Goal: Task Accomplishment & Management: Complete application form

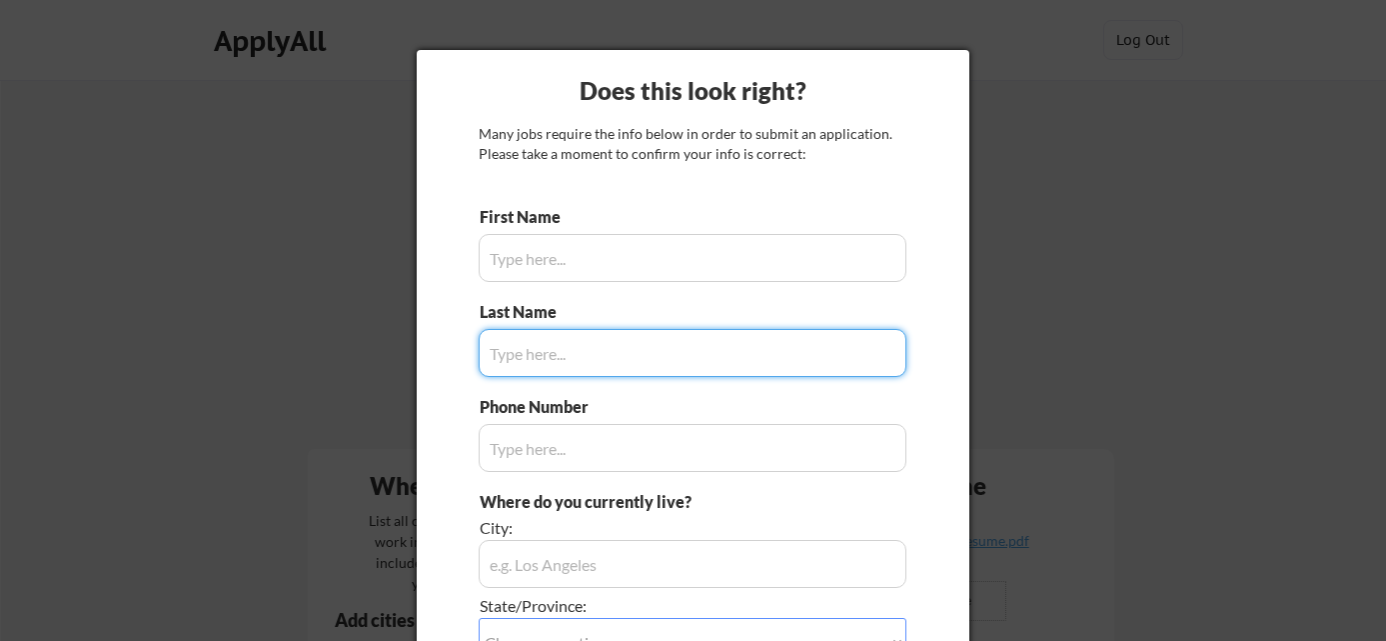
click at [586, 253] on input "input" at bounding box center [693, 258] width 428 height 48
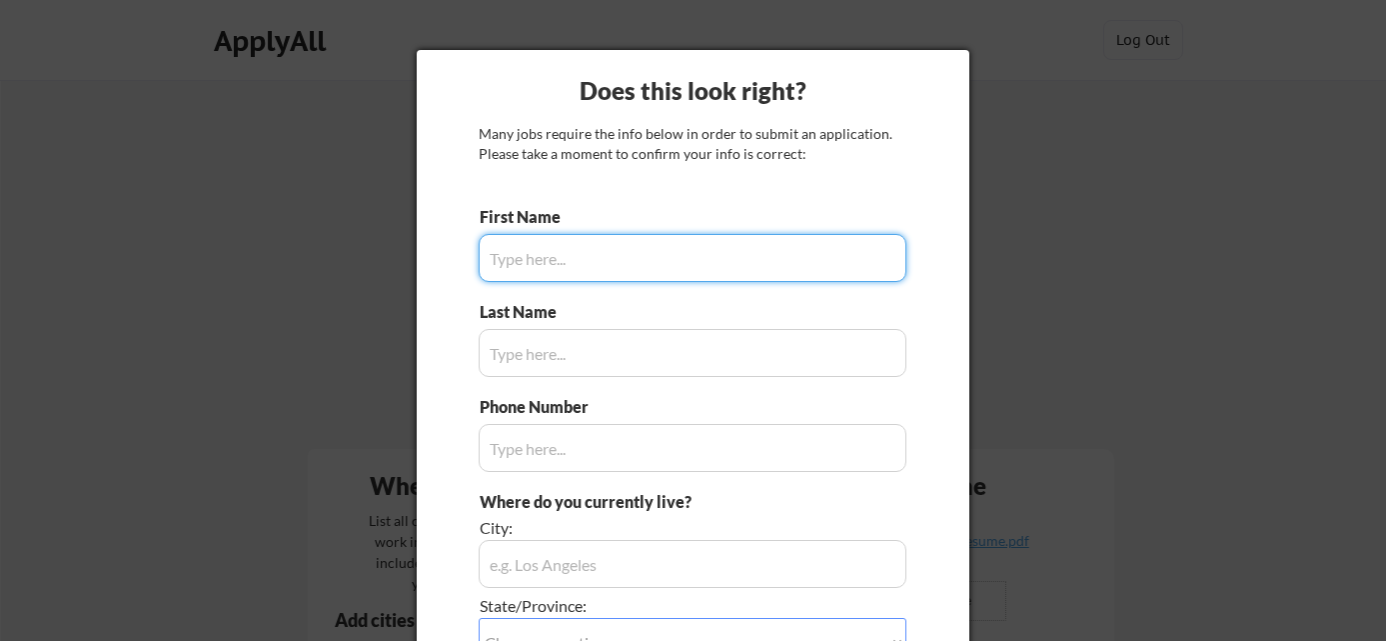
click at [586, 253] on input "input" at bounding box center [693, 258] width 428 height 48
type input "[PERSON_NAME]"
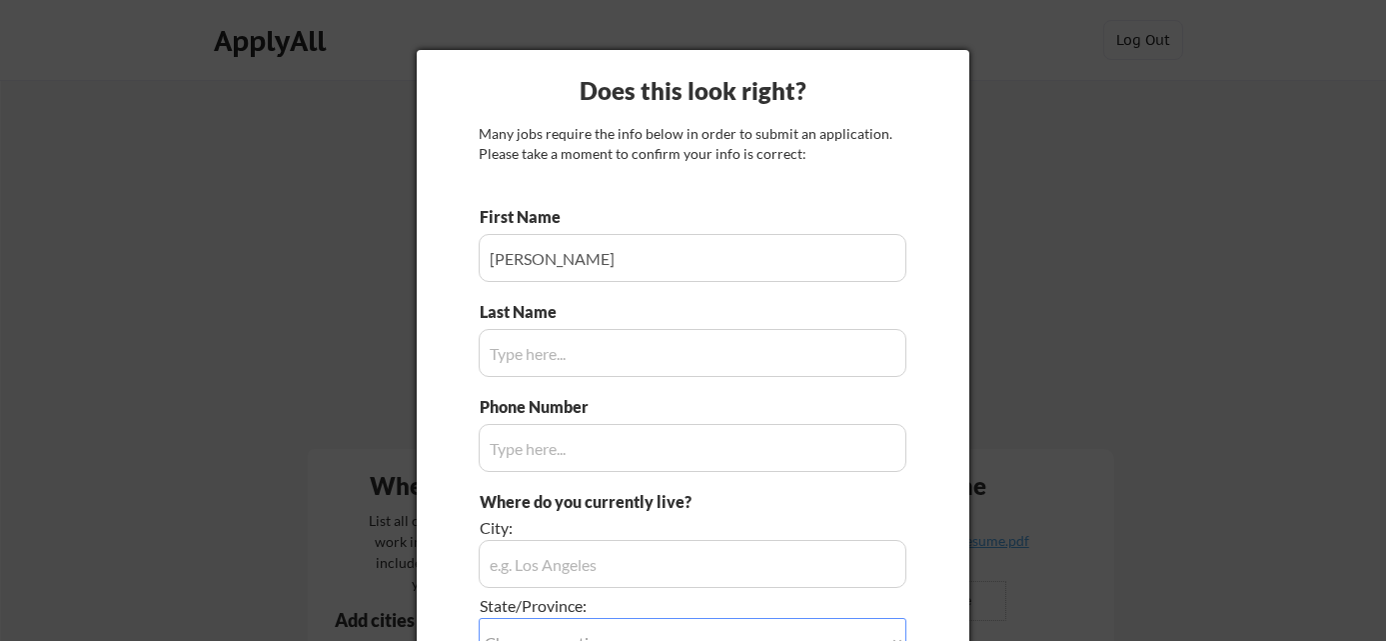
click at [576, 345] on input "input" at bounding box center [693, 353] width 428 height 48
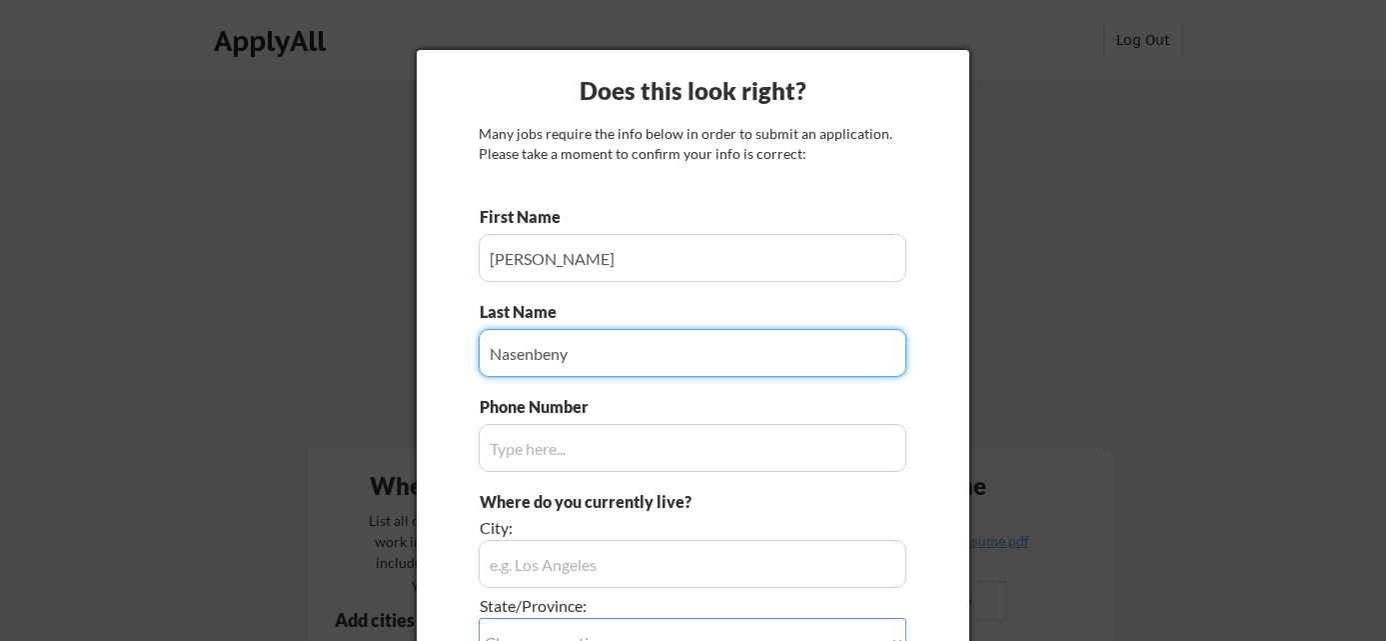
type input "Nasenbeny"
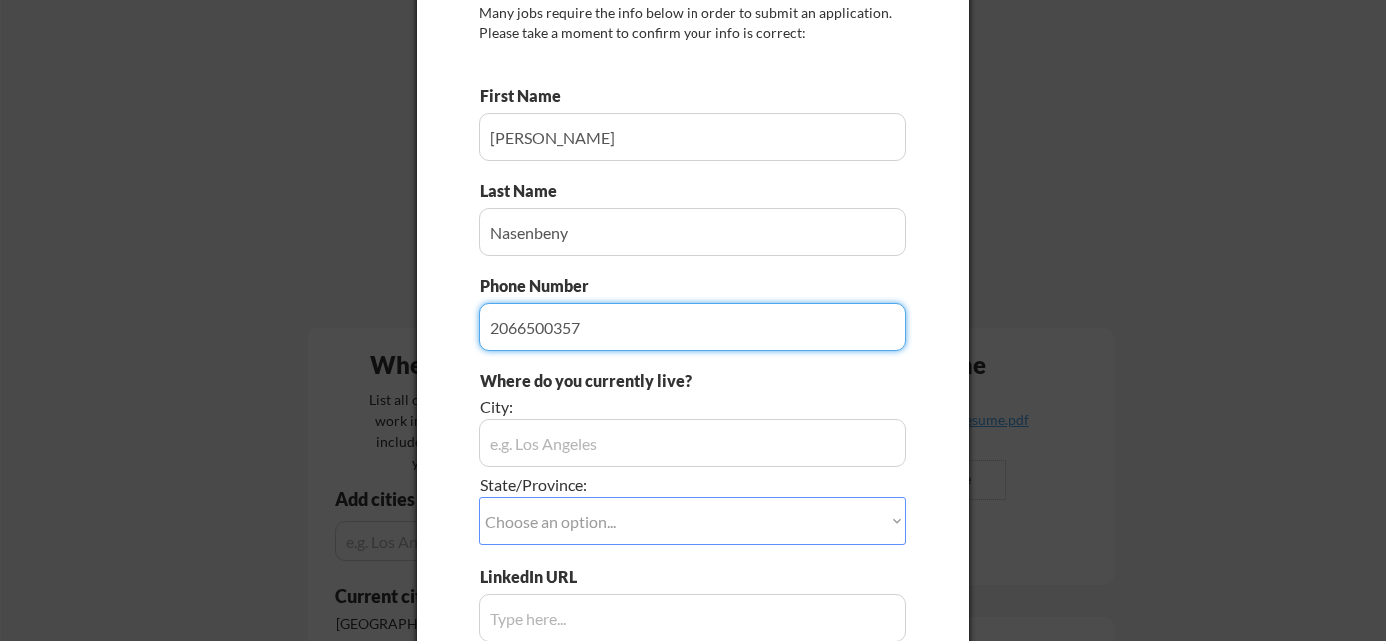
scroll to position [134, 0]
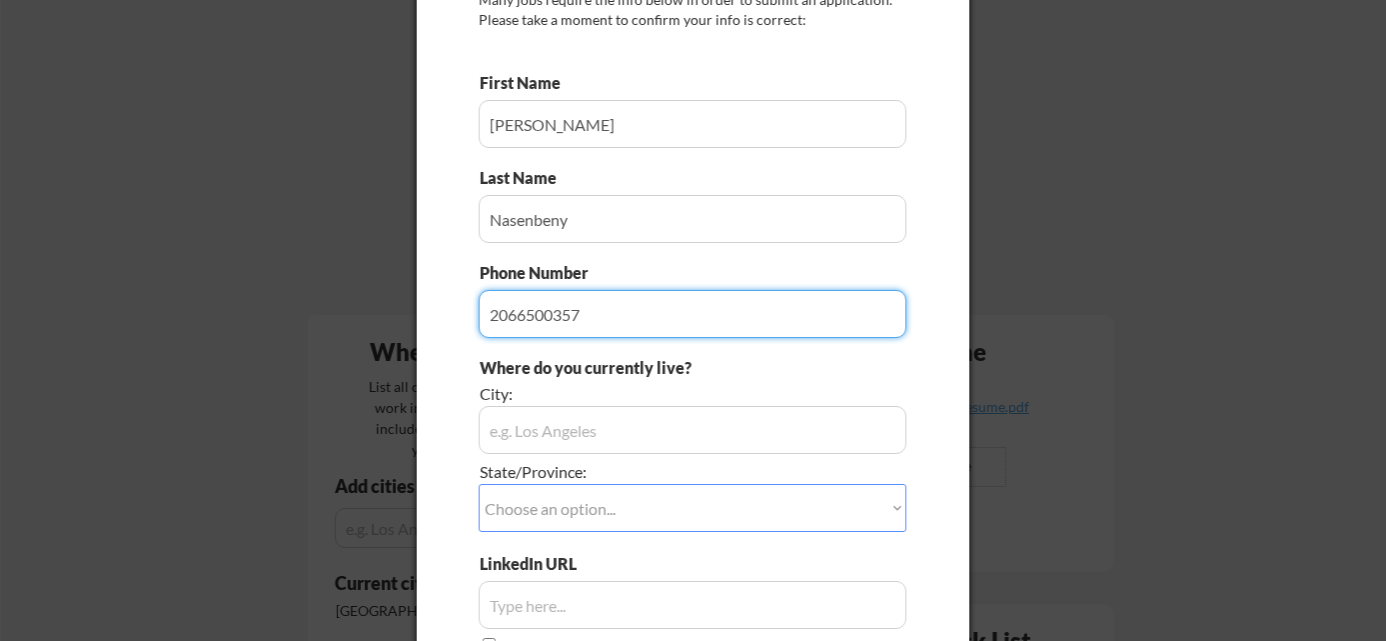
type input "2066500357"
click at [599, 436] on input "input" at bounding box center [693, 430] width 428 height 48
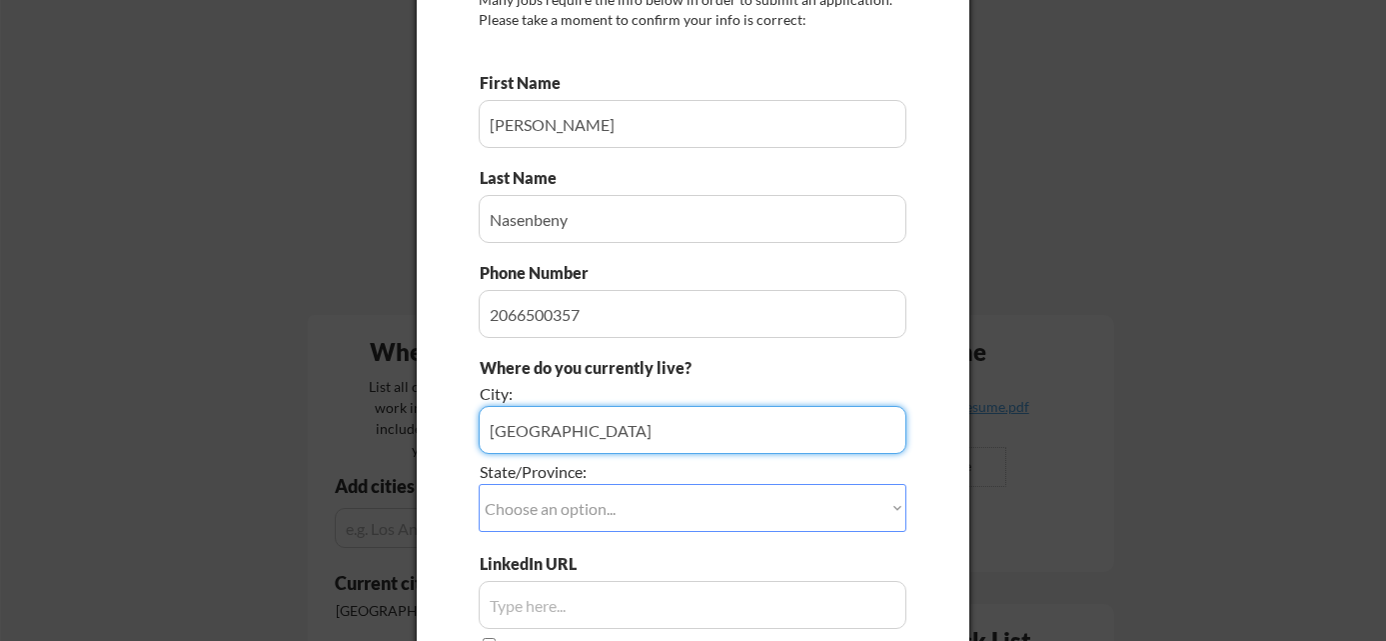
type input "[GEOGRAPHIC_DATA]"
click at [594, 495] on select "Choose an option... Other/Not Applicable [US_STATE] [US_STATE] [GEOGRAPHIC_DATA…" at bounding box center [693, 508] width 428 height 48
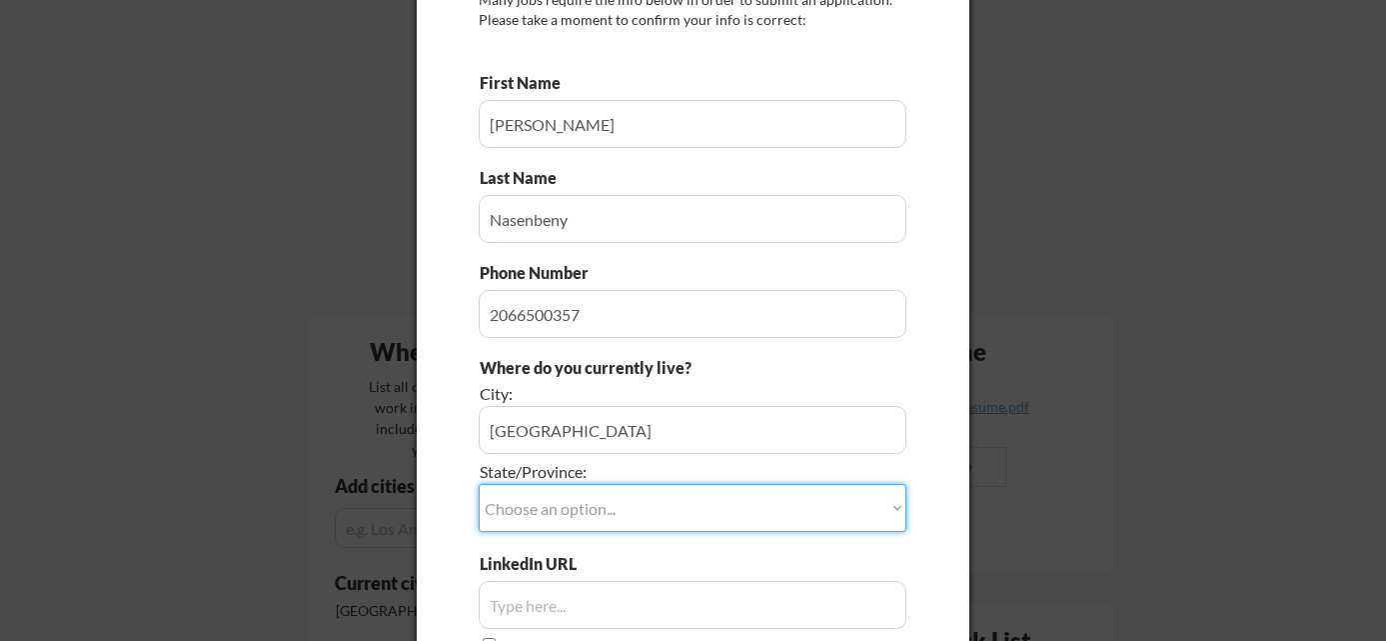
select select ""[US_STATE]""
click at [479, 484] on select "Choose an option... Other/Not Applicable [US_STATE] [US_STATE] [GEOGRAPHIC_DATA…" at bounding box center [693, 508] width 428 height 48
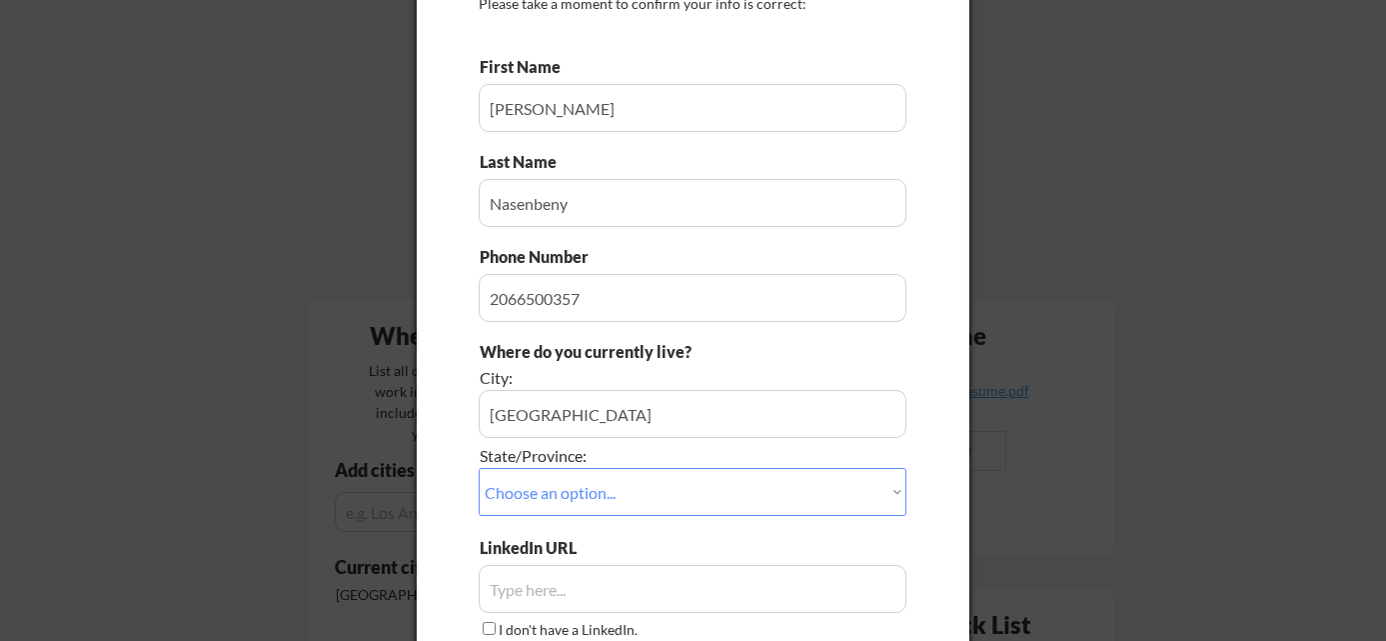
scroll to position [399, 0]
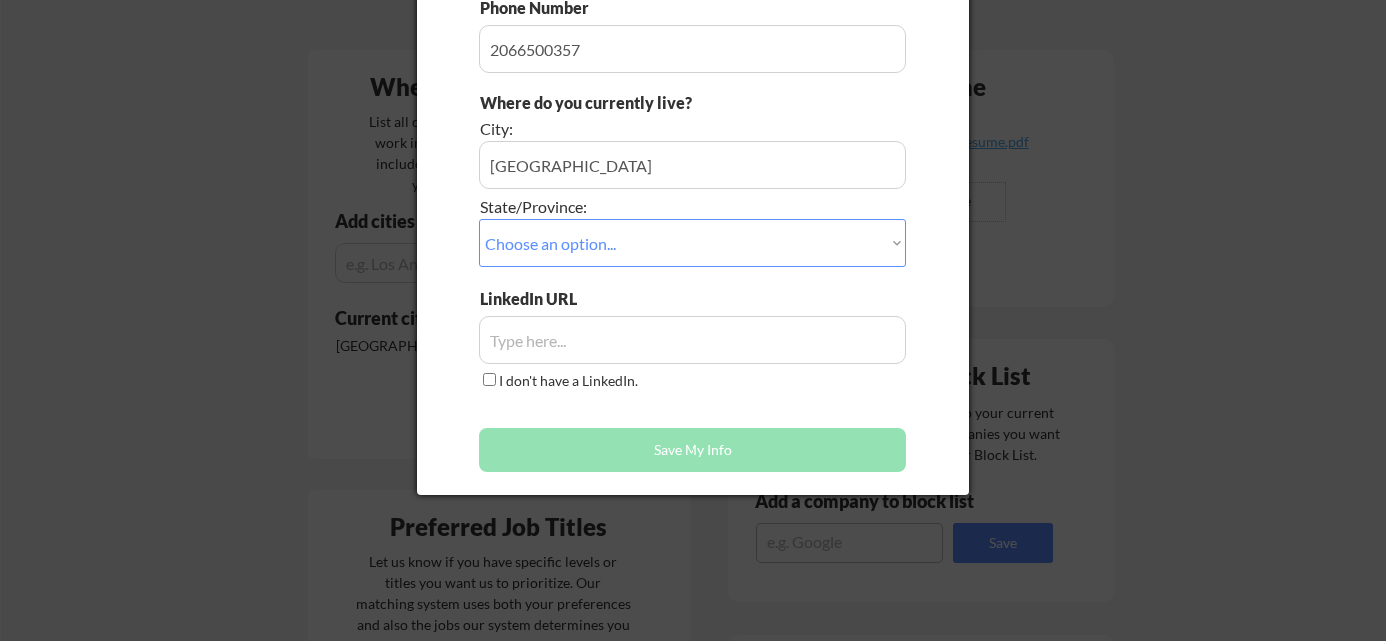
click at [593, 349] on input "input" at bounding box center [693, 340] width 428 height 48
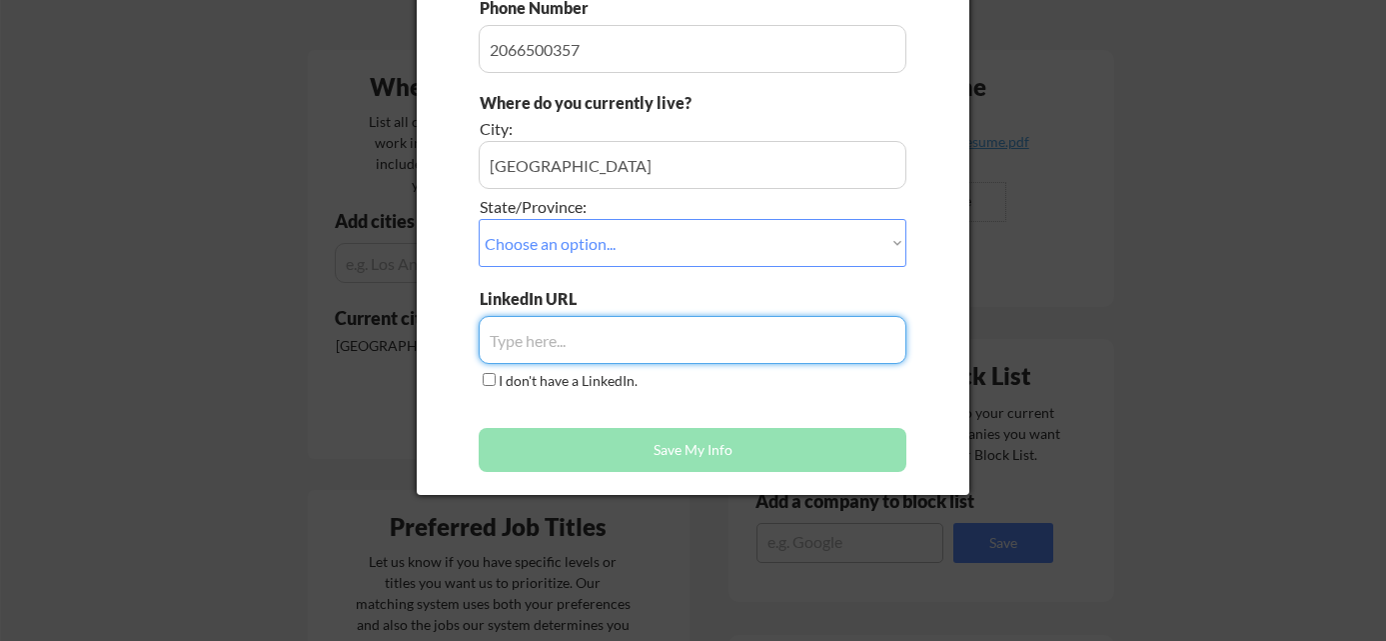
paste input "[URL][DOMAIN_NAME]"
type input "[URL][DOMAIN_NAME]"
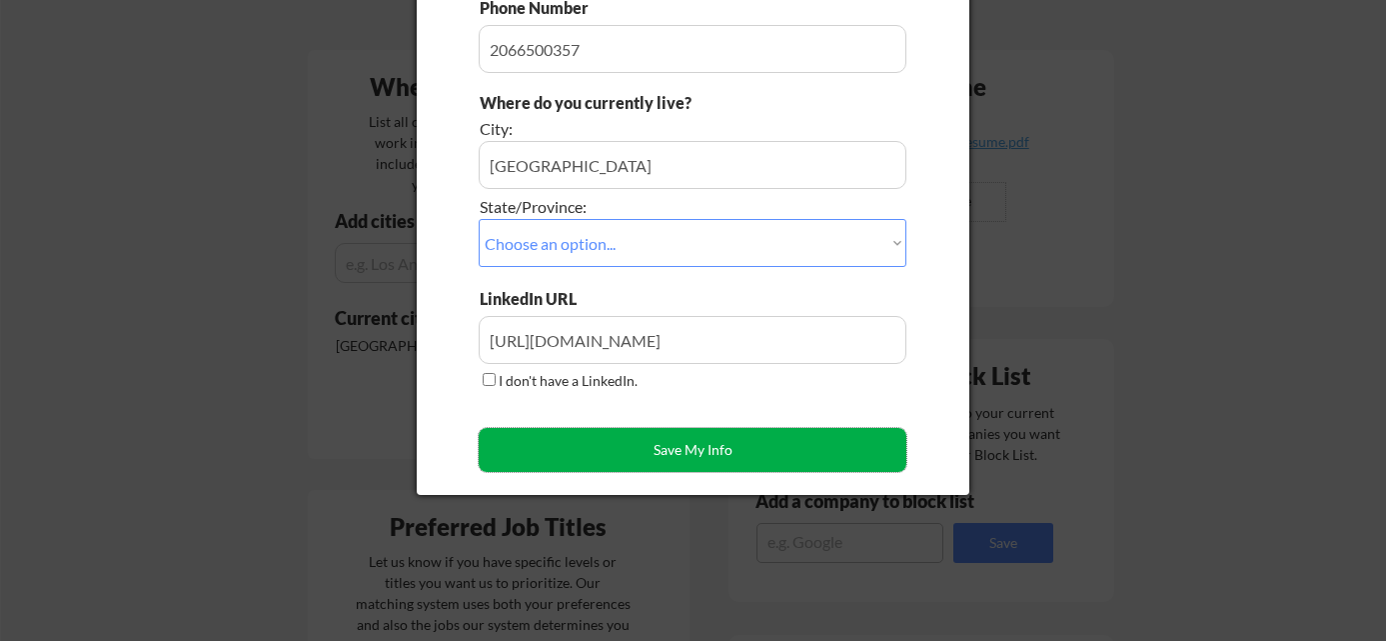
click at [695, 455] on button "Save My Info" at bounding box center [693, 450] width 428 height 44
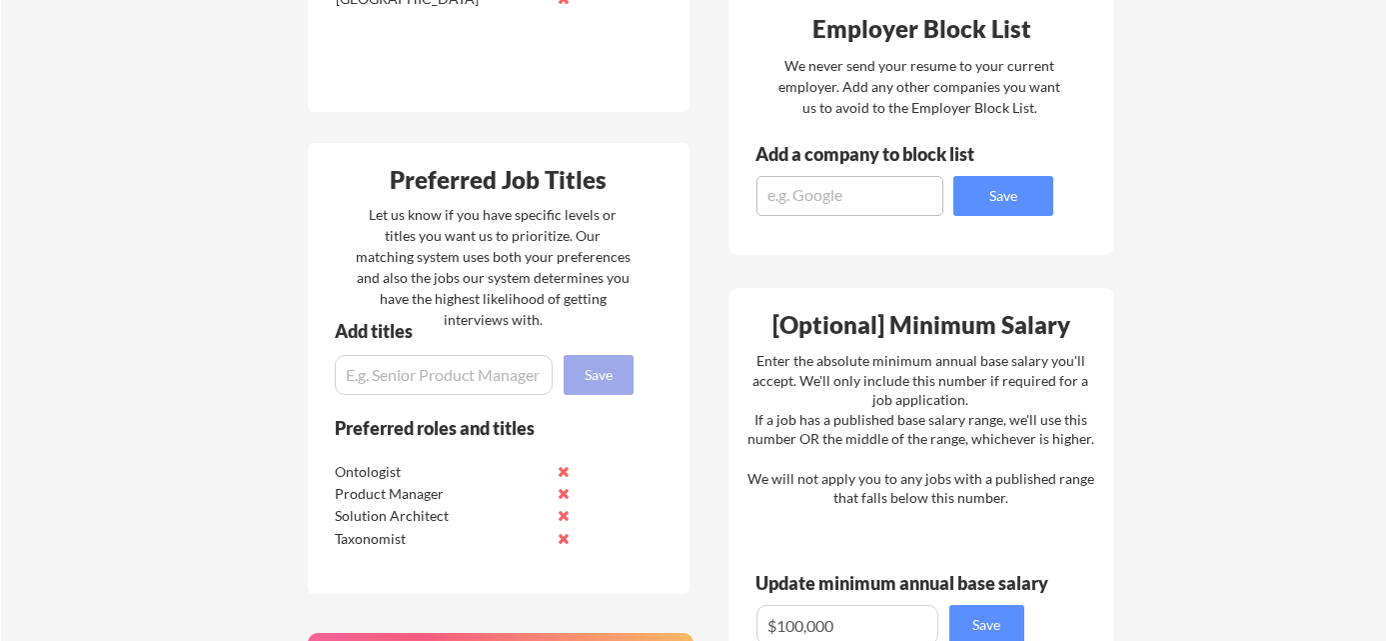
scroll to position [773, 0]
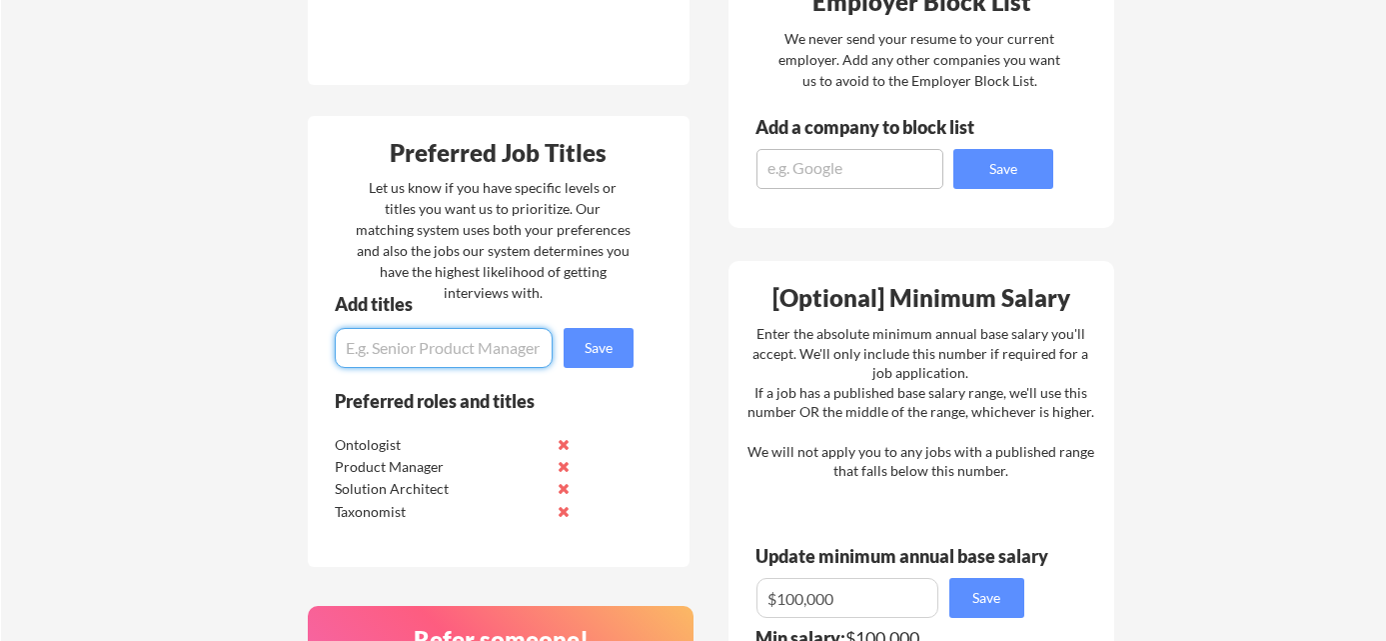
click at [441, 344] on input "input" at bounding box center [444, 348] width 218 height 40
type input "Taxonomy Manager"
click at [592, 348] on button "Save" at bounding box center [599, 348] width 70 height 40
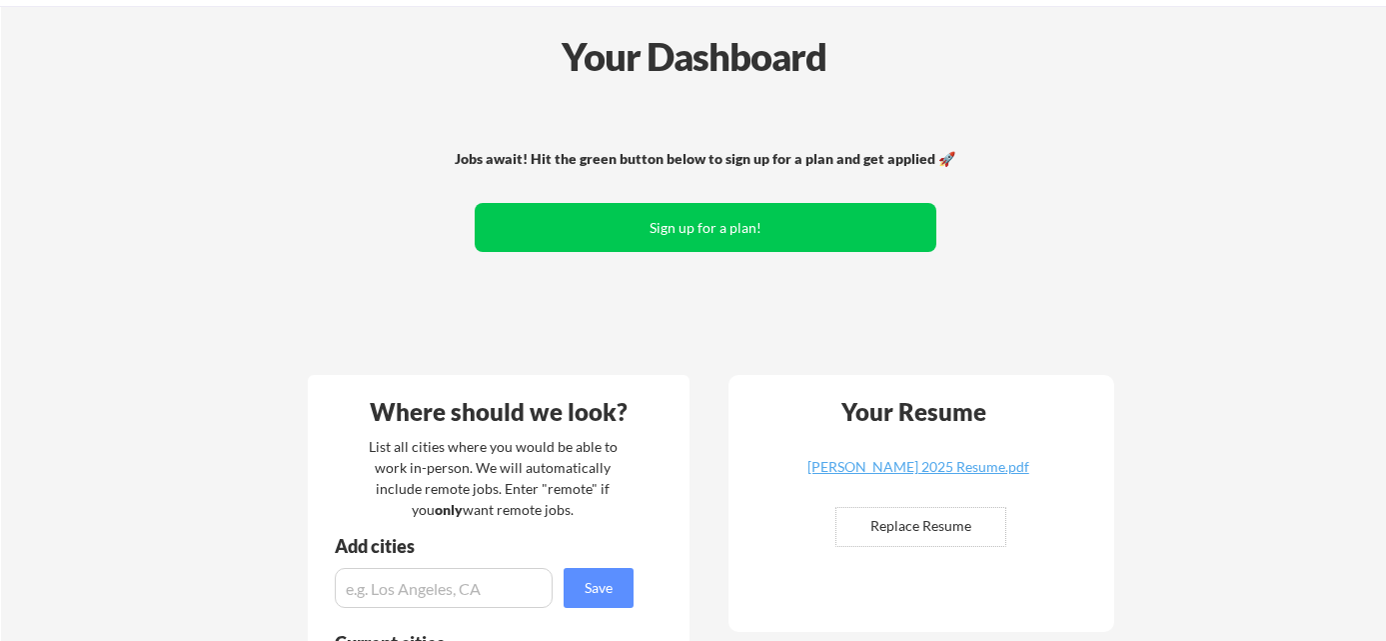
scroll to position [75, 0]
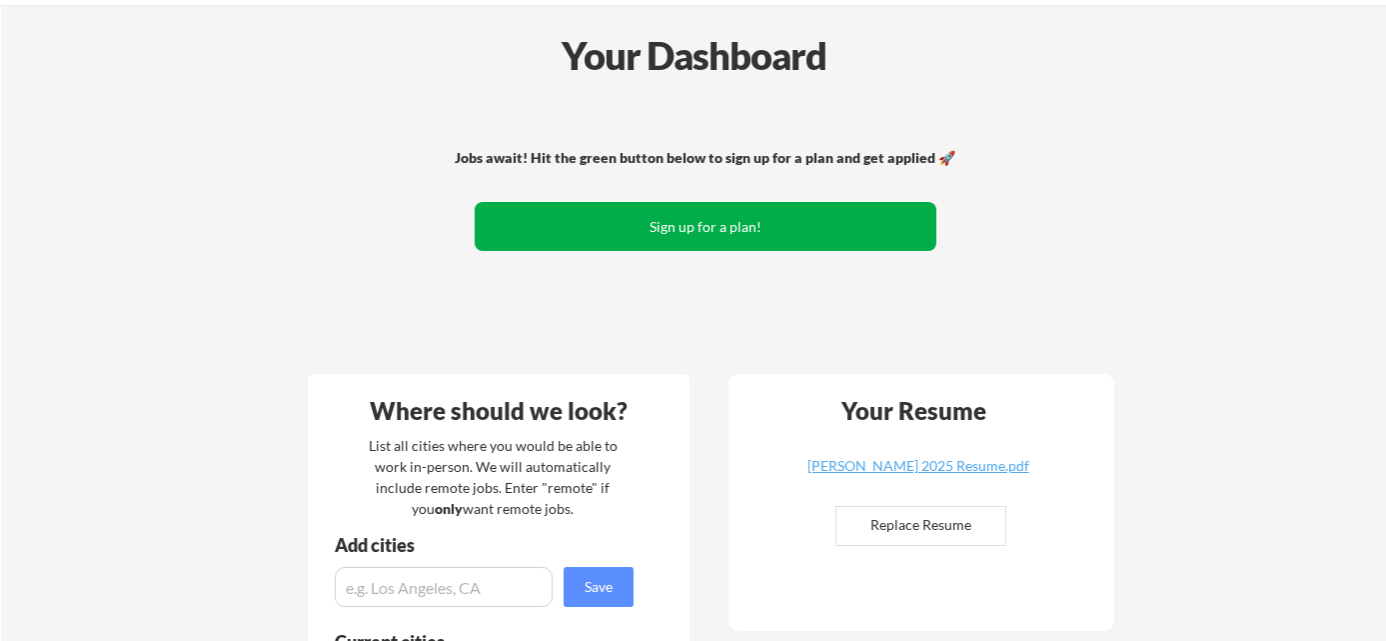
click at [746, 216] on button "Sign up for a plan!" at bounding box center [706, 226] width 462 height 49
